Goal: Transaction & Acquisition: Book appointment/travel/reservation

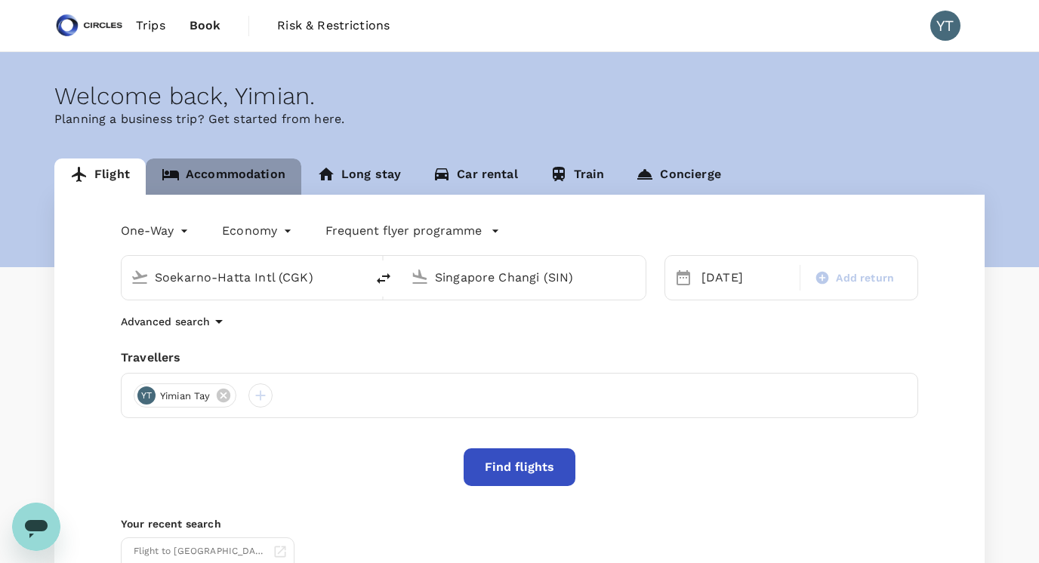
click at [257, 167] on link "Accommodation" at bounding box center [224, 177] width 156 height 36
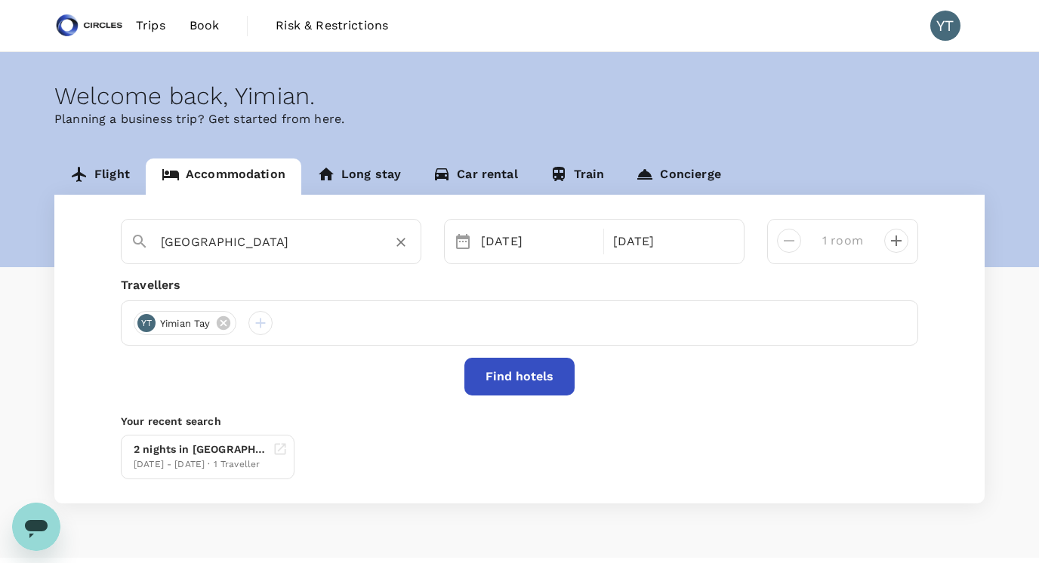
click at [405, 241] on icon "Clear" at bounding box center [400, 242] width 15 height 15
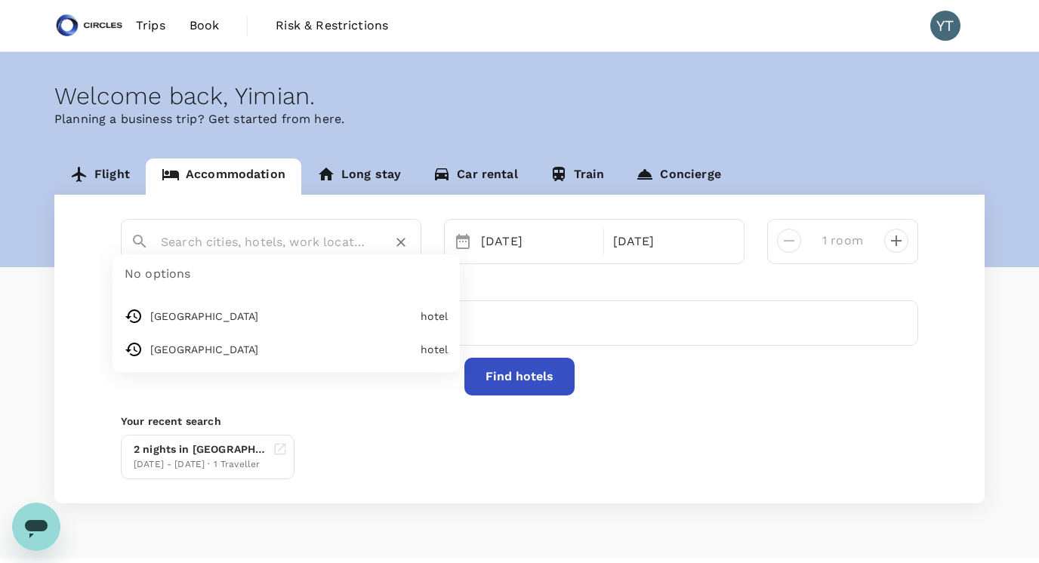
click at [340, 239] on input "text" at bounding box center [265, 241] width 208 height 23
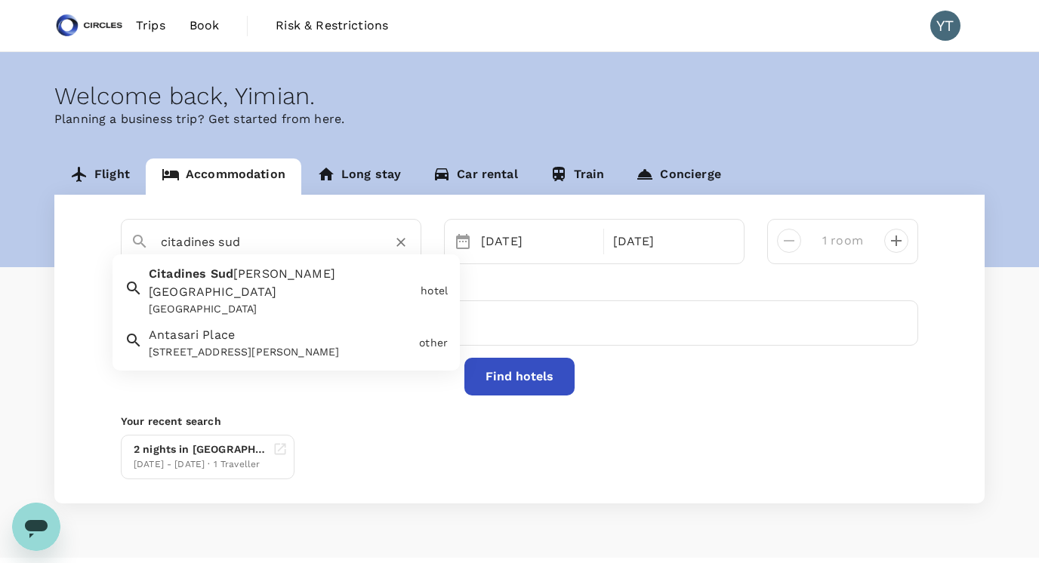
click at [308, 301] on div "[GEOGRAPHIC_DATA]" at bounding box center [282, 309] width 266 height 16
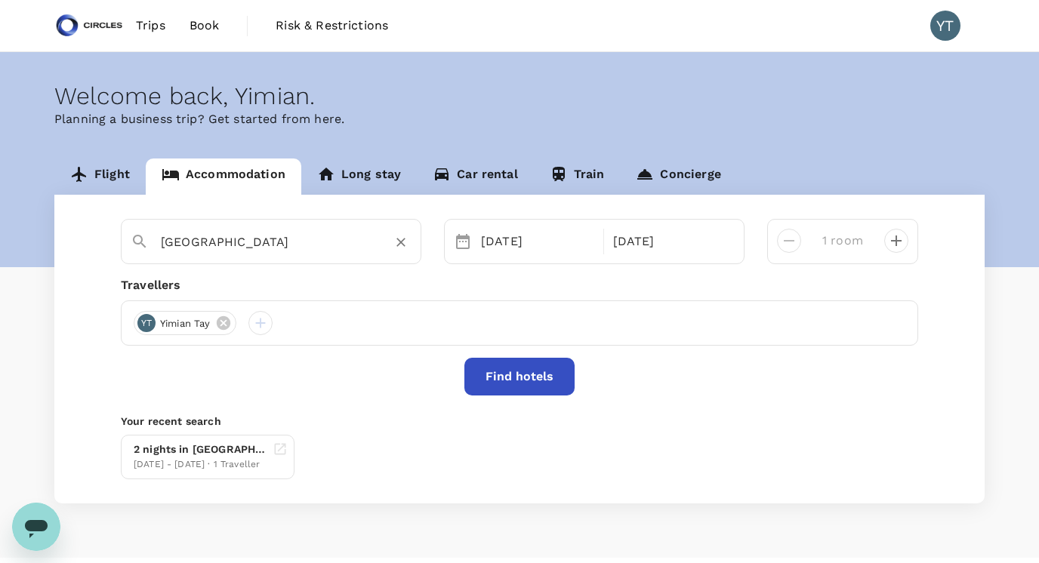
type input "[GEOGRAPHIC_DATA]"
click at [513, 374] on button "Find hotels" at bounding box center [519, 377] width 110 height 38
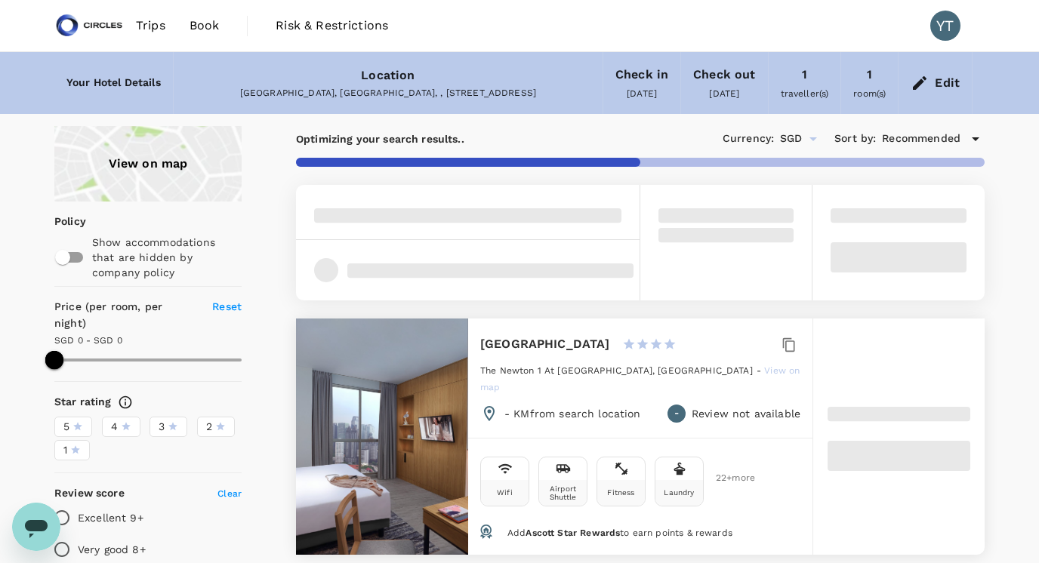
type input "383.33"
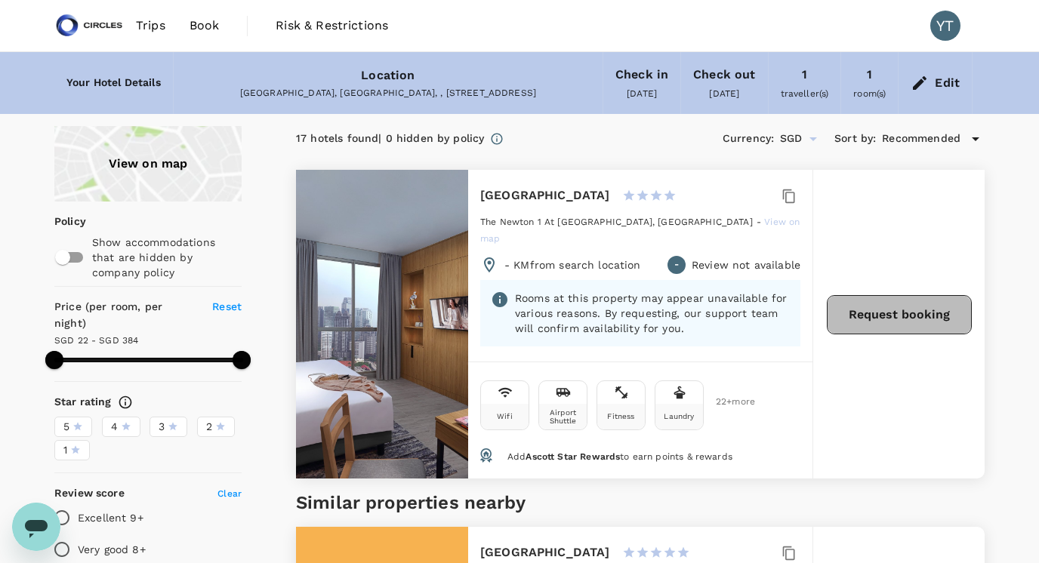
click at [896, 307] on button "Request booking" at bounding box center [899, 314] width 145 height 39
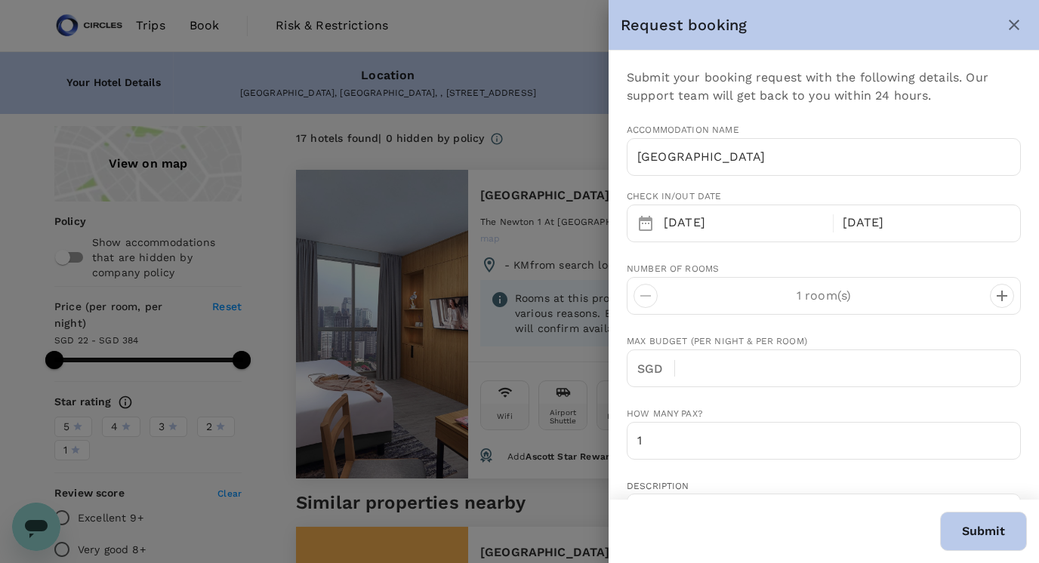
click at [579, 306] on div at bounding box center [519, 281] width 1039 height 563
type input "[EMAIL_ADDRESS][DOMAIN_NAME]"
type input "65"
type input "94506020"
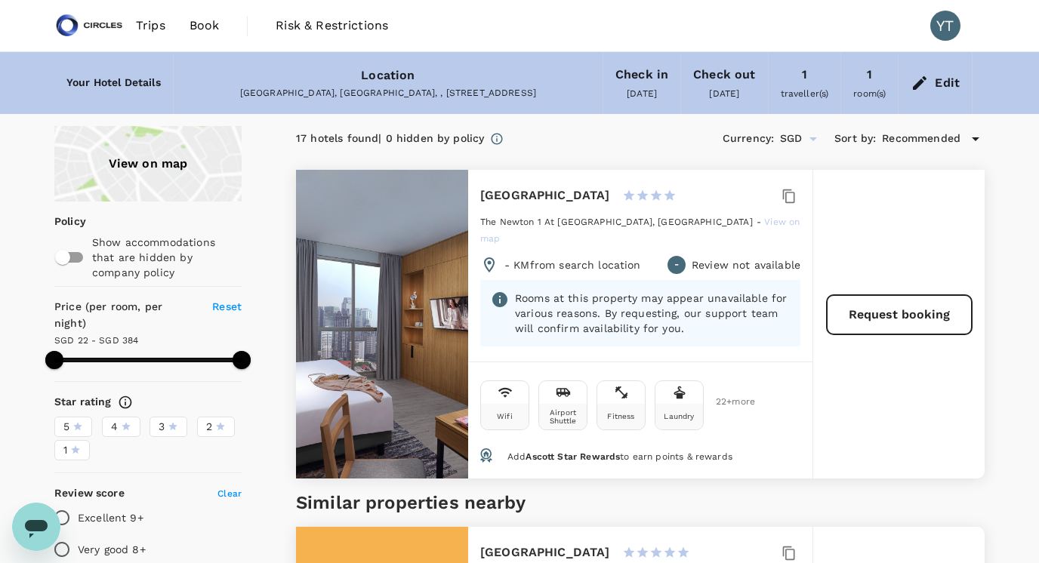
type input "383.33"
click at [578, 196] on h6 "[GEOGRAPHIC_DATA]" at bounding box center [545, 195] width 130 height 21
click at [158, 26] on span "Trips" at bounding box center [150, 26] width 29 height 18
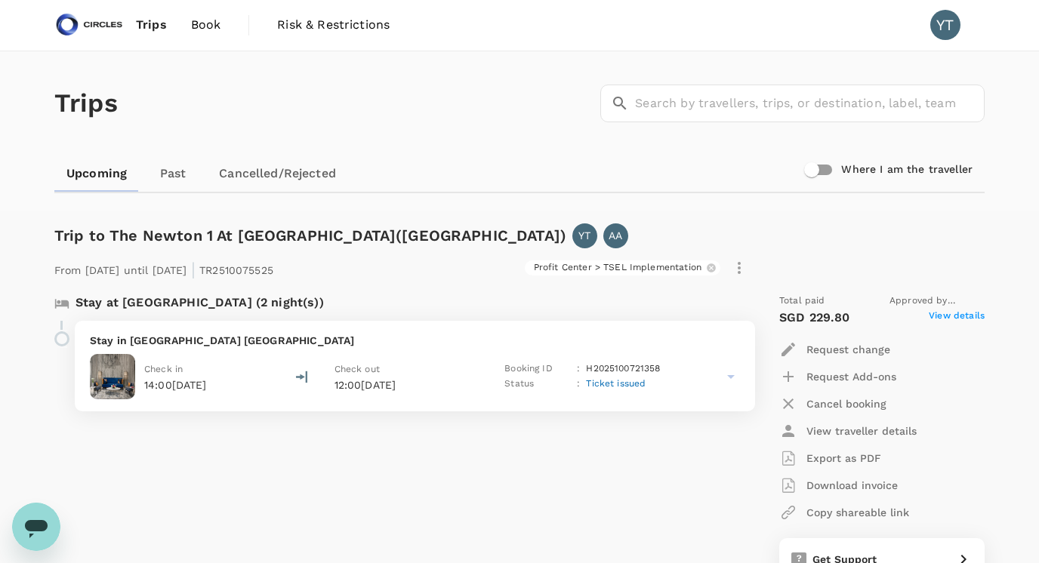
scroll to position [8, 0]
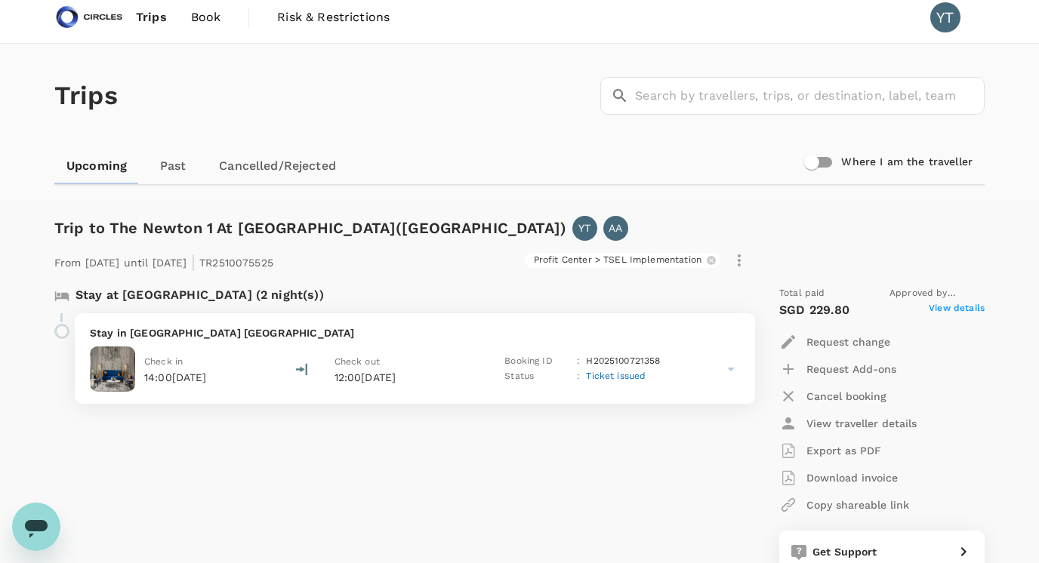
click at [169, 340] on p "Stay in [GEOGRAPHIC_DATA] [GEOGRAPHIC_DATA]" at bounding box center [415, 332] width 650 height 15
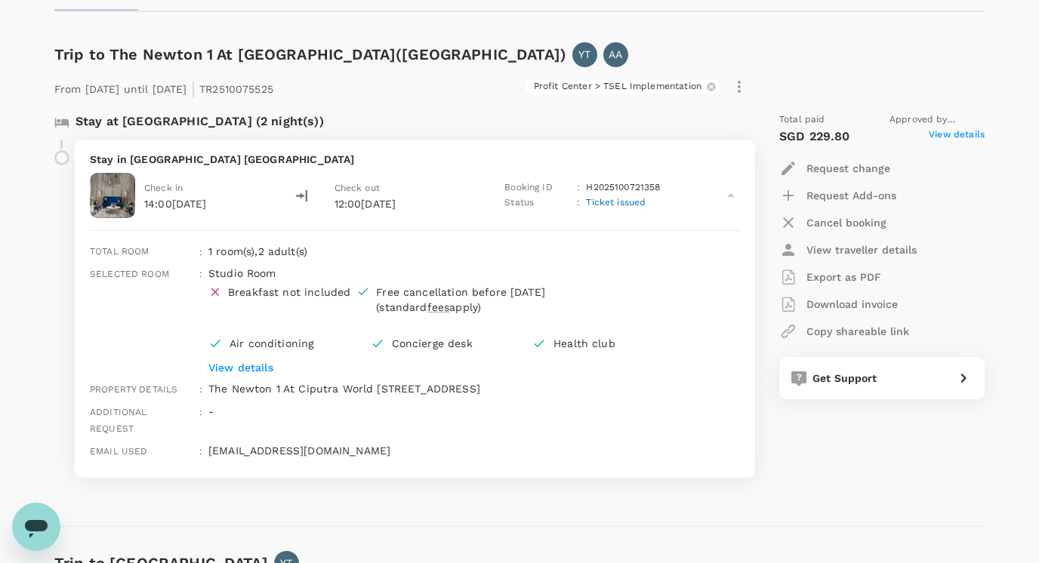
scroll to position [232, 0]
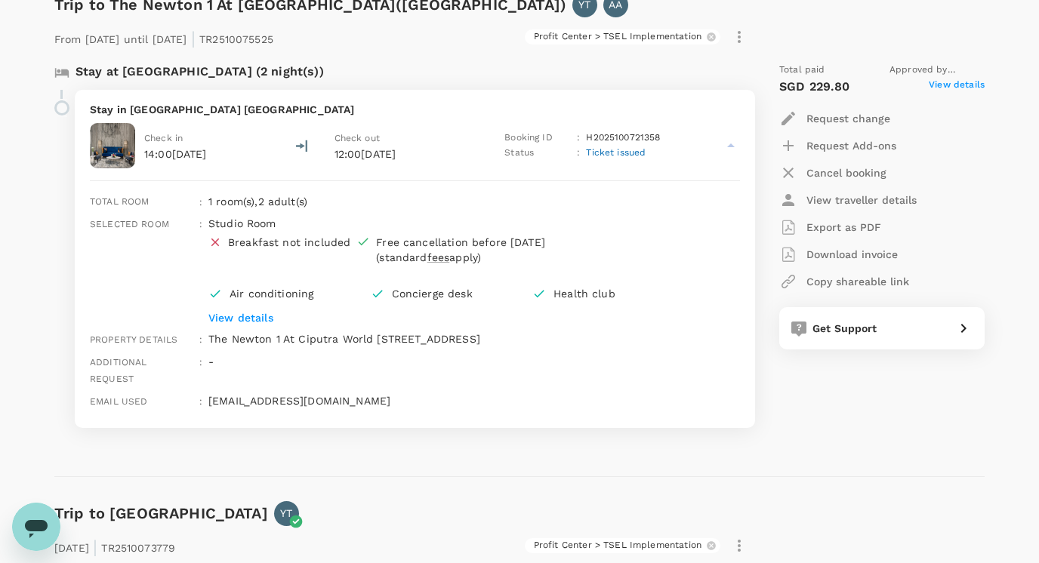
click at [124, 140] on img at bounding box center [112, 145] width 45 height 45
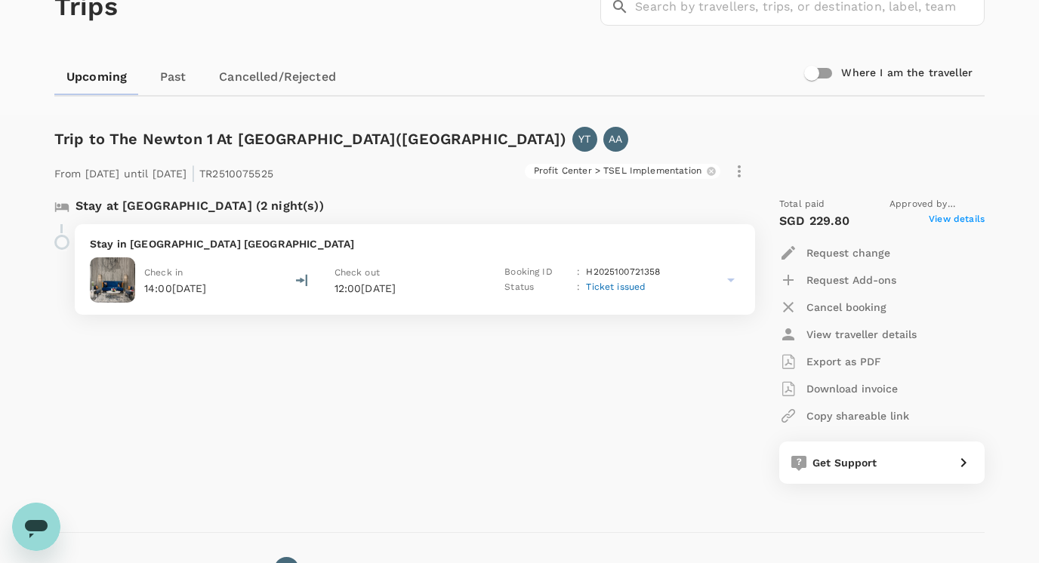
scroll to position [0, 0]
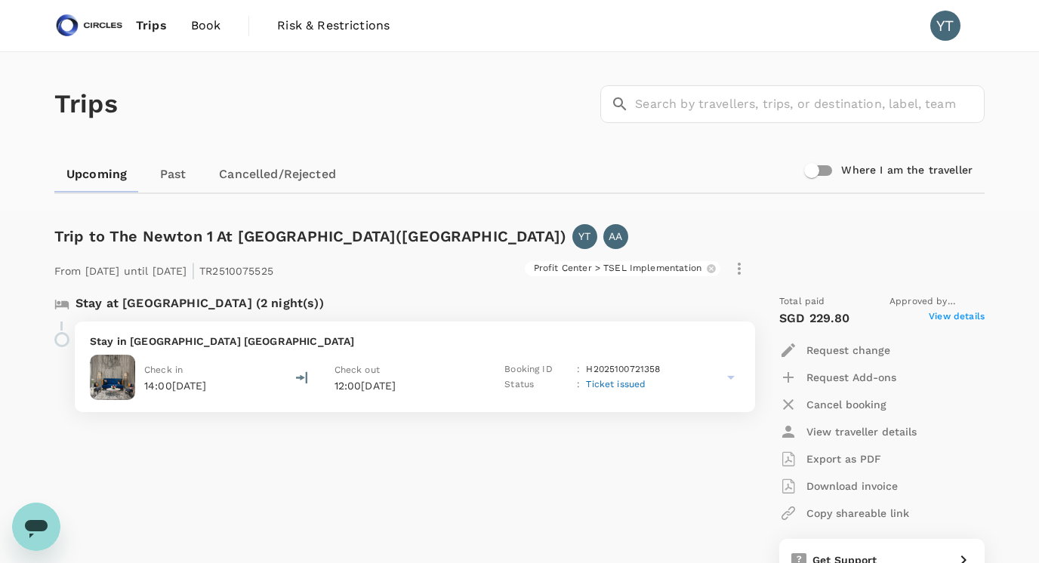
click at [202, 25] on span "Book" at bounding box center [206, 26] width 30 height 18
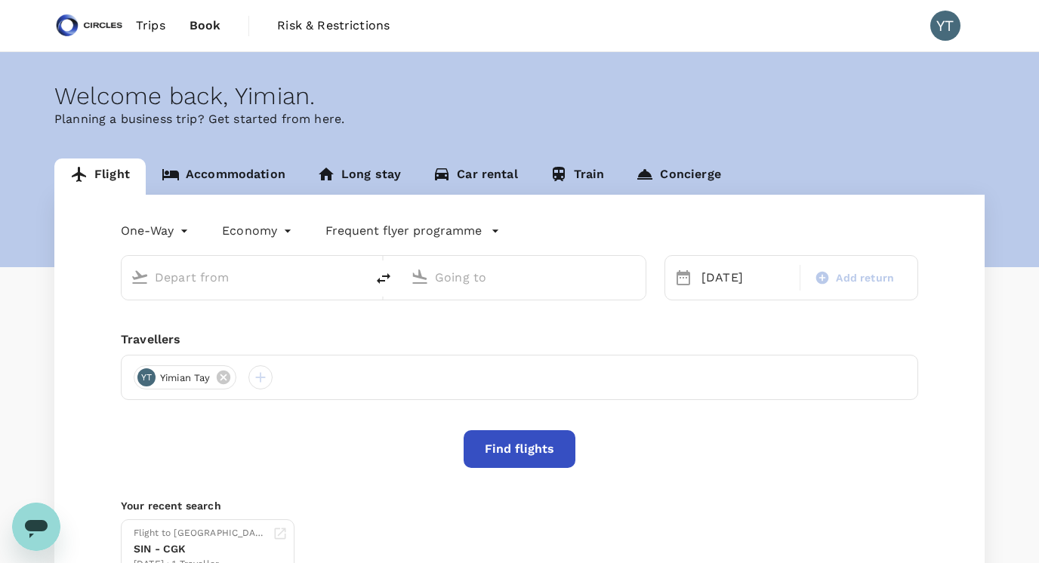
type input "Soekarno-Hatta Intl (CGK)"
type input "Singapore Changi (SIN)"
type input "Soekarno-Hatta Intl (CGK)"
type input "Singapore Changi (SIN)"
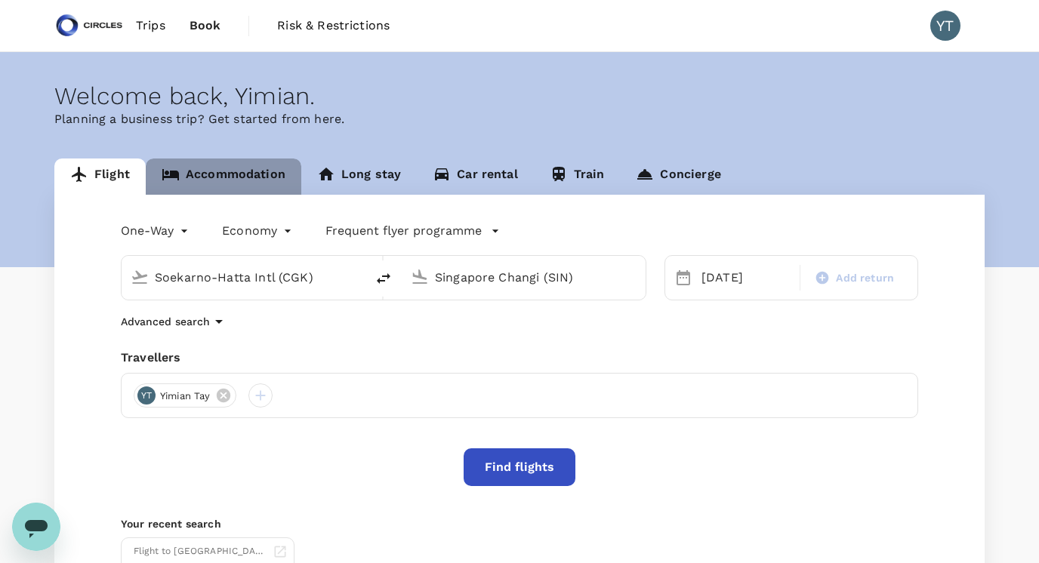
click at [242, 170] on link "Accommodation" at bounding box center [224, 177] width 156 height 36
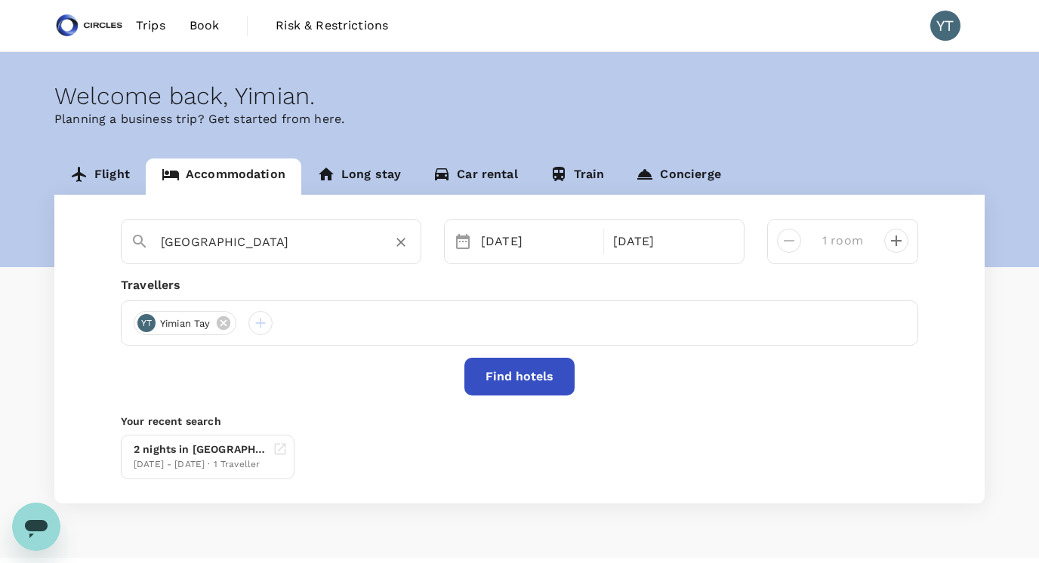
click at [343, 247] on input "[GEOGRAPHIC_DATA]" at bounding box center [265, 241] width 208 height 23
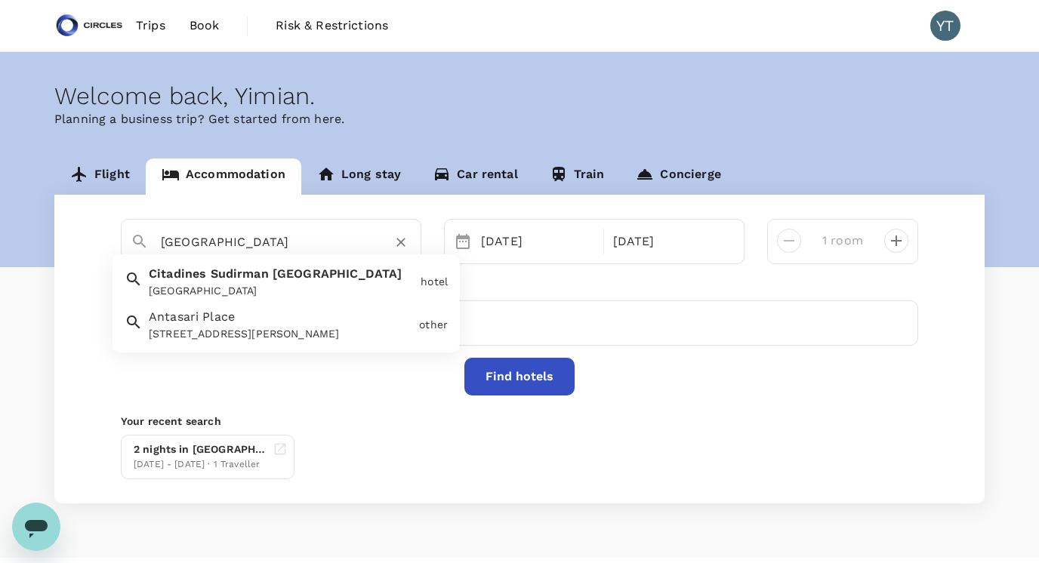
click at [316, 282] on div "[GEOGRAPHIC_DATA]" at bounding box center [279, 279] width 272 height 40
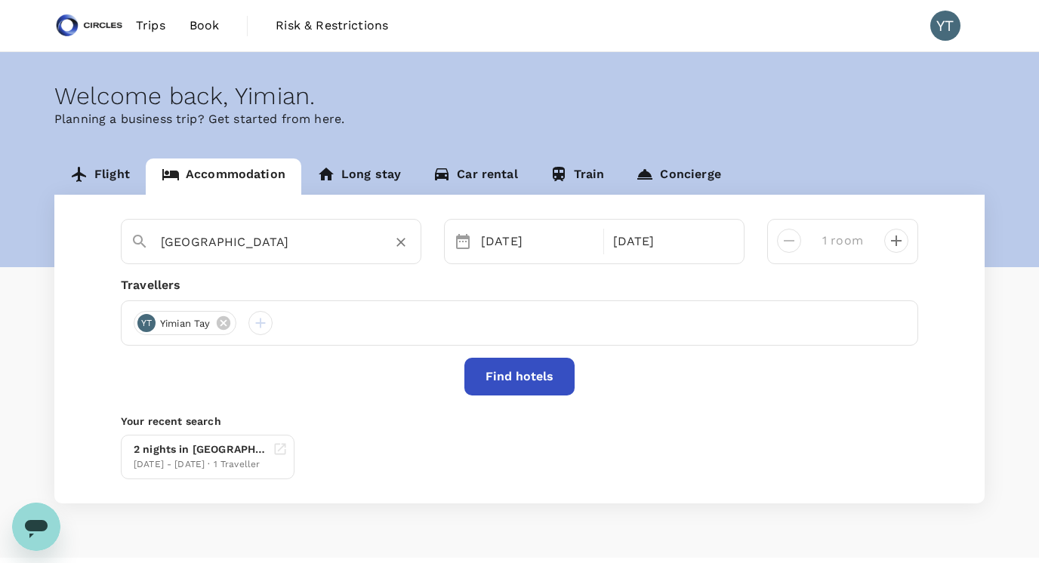
click at [510, 378] on button "Find hotels" at bounding box center [519, 377] width 110 height 38
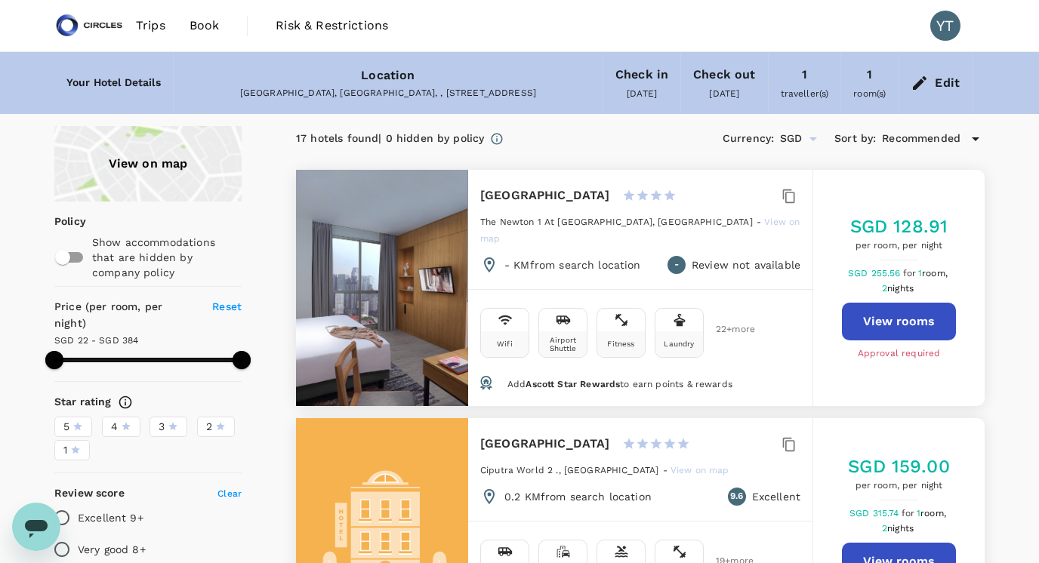
click at [880, 314] on button "View rooms" at bounding box center [899, 322] width 114 height 38
type input "383.33"
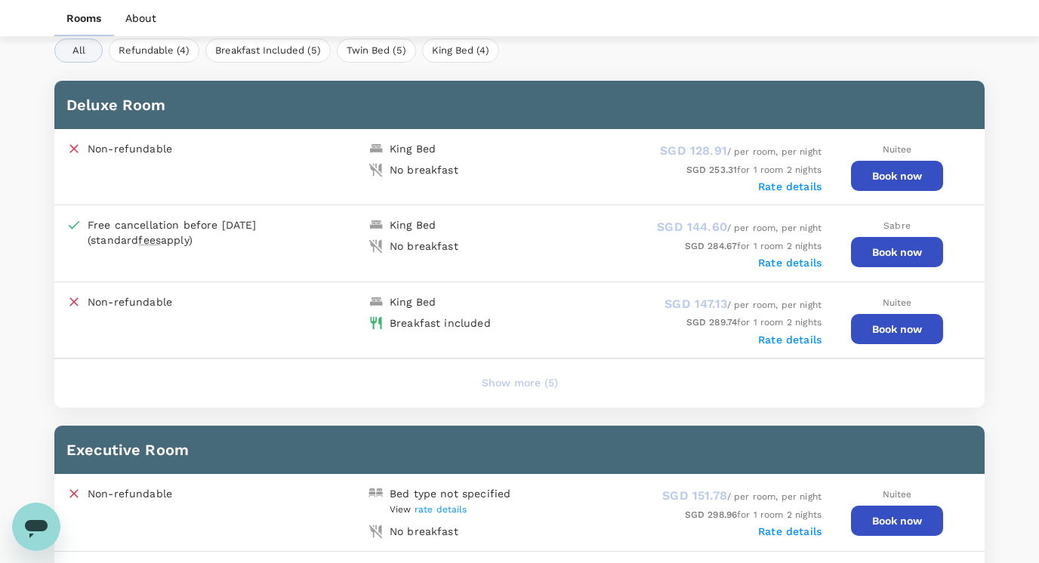
scroll to position [770, 0]
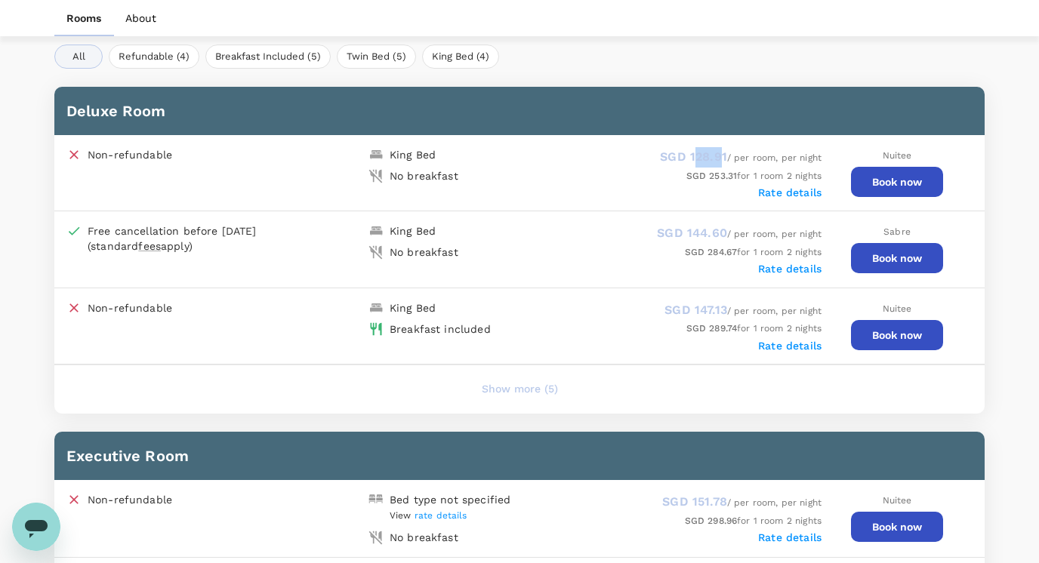
drag, startPoint x: 691, startPoint y: 158, endPoint x: 720, endPoint y: 158, distance: 29.4
click at [720, 158] on span "SGD 128.91" at bounding box center [693, 157] width 67 height 14
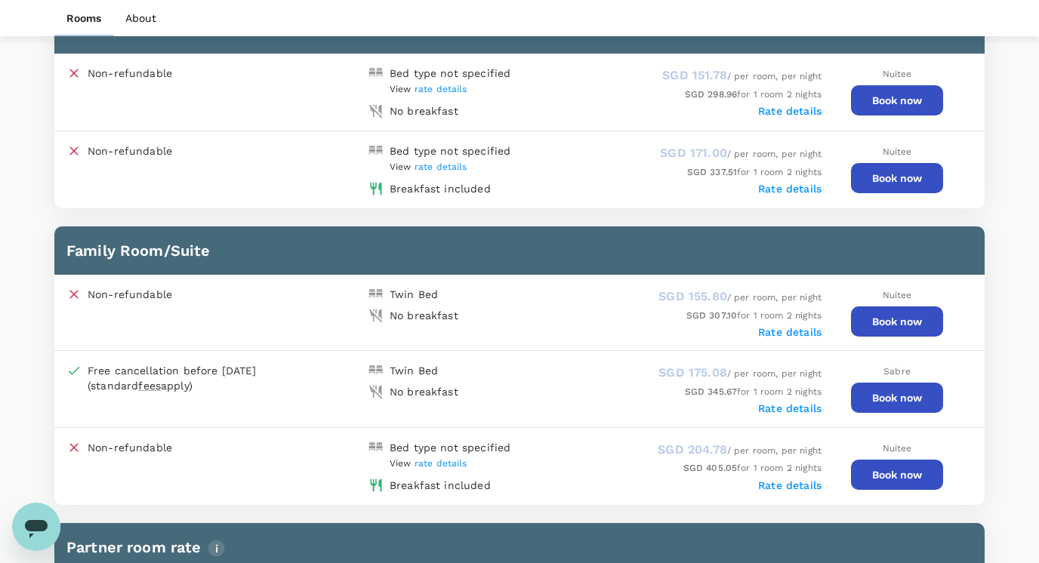
scroll to position [1216, 0]
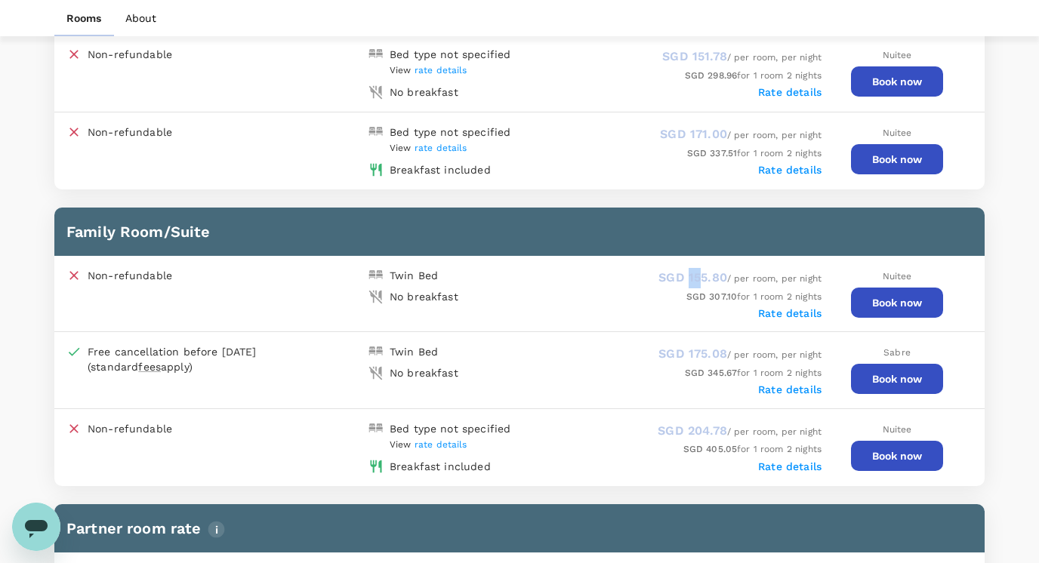
drag, startPoint x: 686, startPoint y: 274, endPoint x: 698, endPoint y: 274, distance: 12.8
click at [698, 274] on span "SGD 155.80" at bounding box center [692, 277] width 69 height 14
drag, startPoint x: 393, startPoint y: 296, endPoint x: 465, endPoint y: 296, distance: 72.5
click at [465, 296] on div "No breakfast" at bounding box center [440, 293] width 157 height 21
click at [533, 292] on div "SGD 307.10 for 1 room 2 nights" at bounding box center [671, 296] width 302 height 17
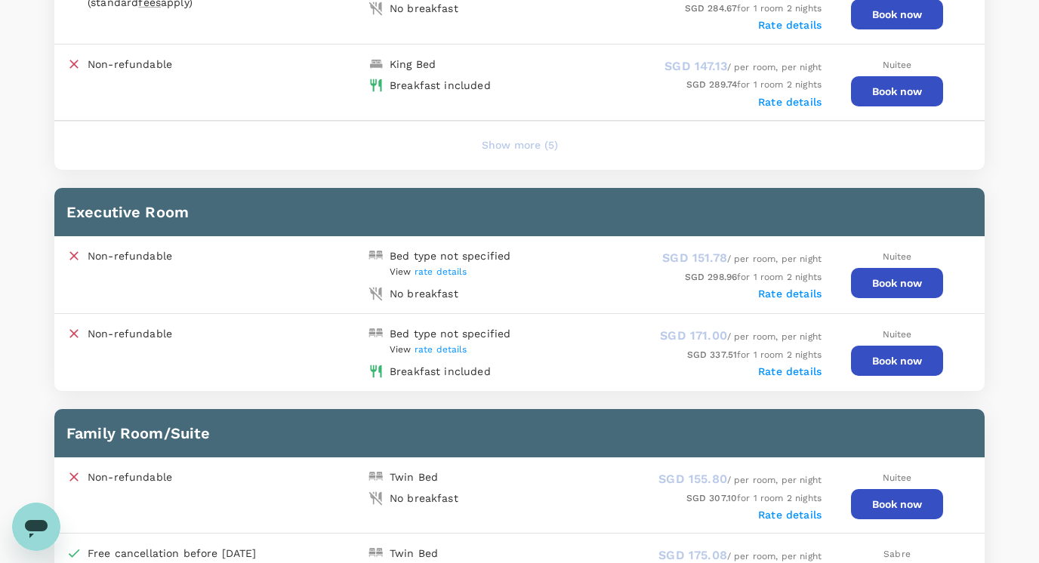
scroll to position [0, 0]
